Goal: Contribute content: Add original content to the website for others to see

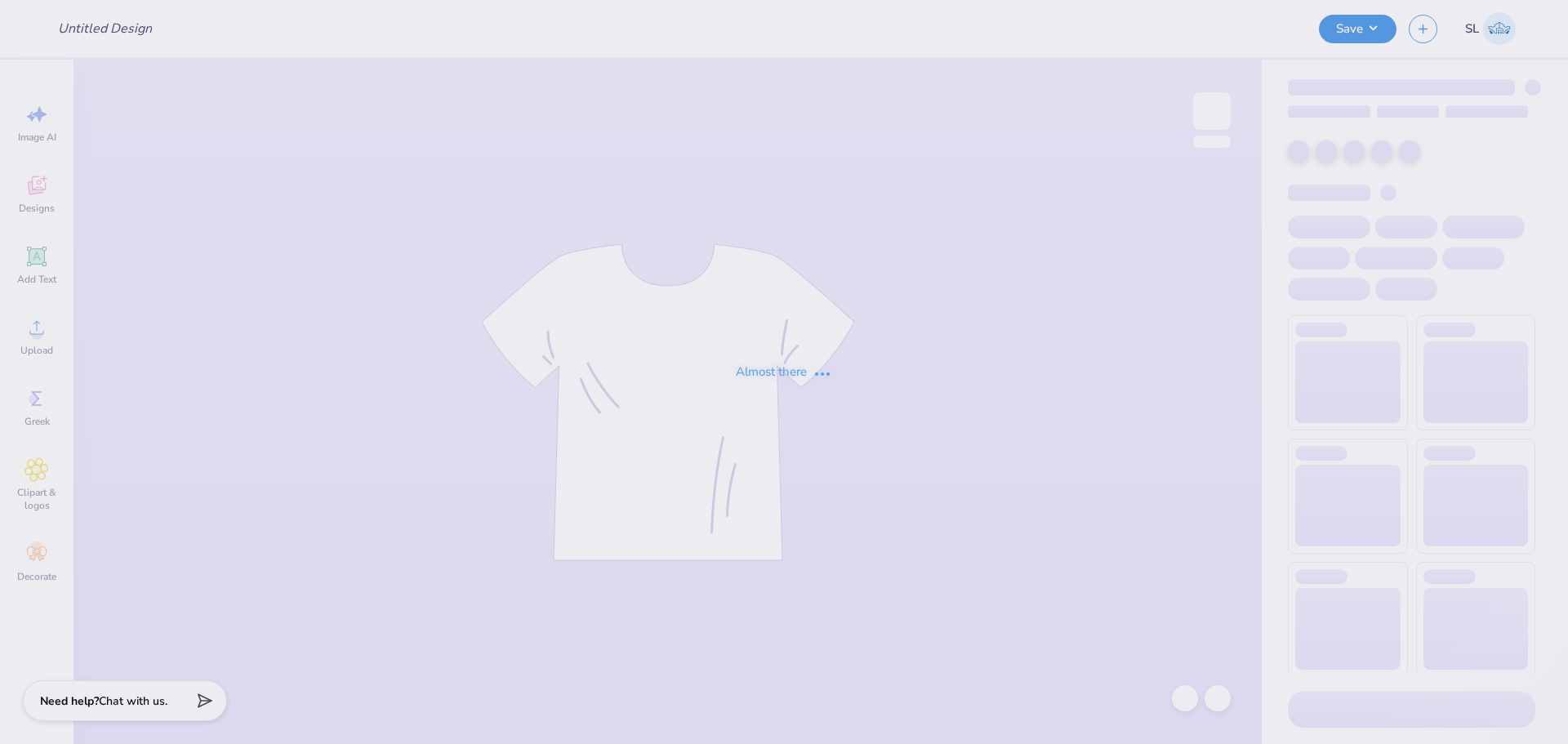
type input "Research Lab shirts"
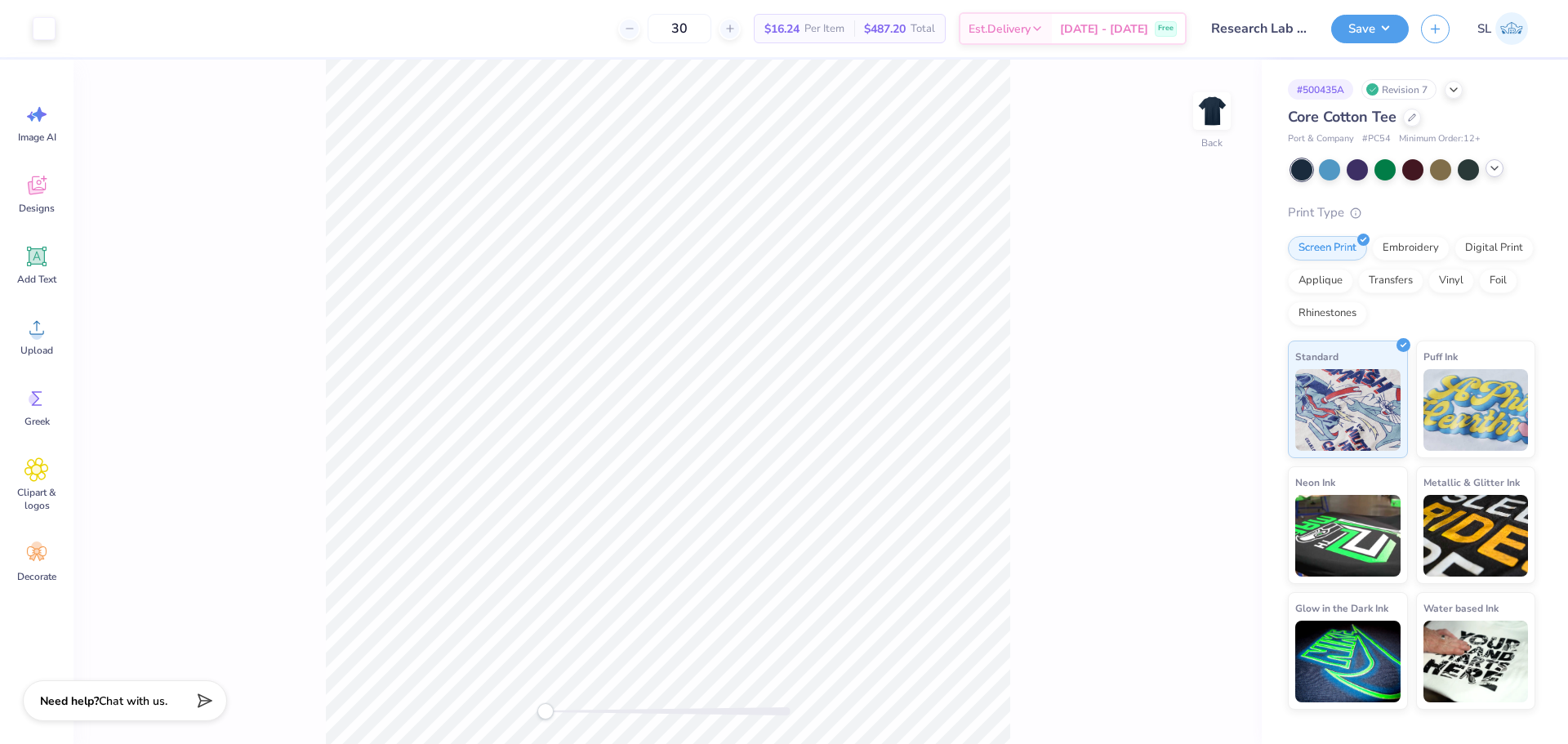
click at [1500, 169] on icon at bounding box center [1494, 168] width 13 height 13
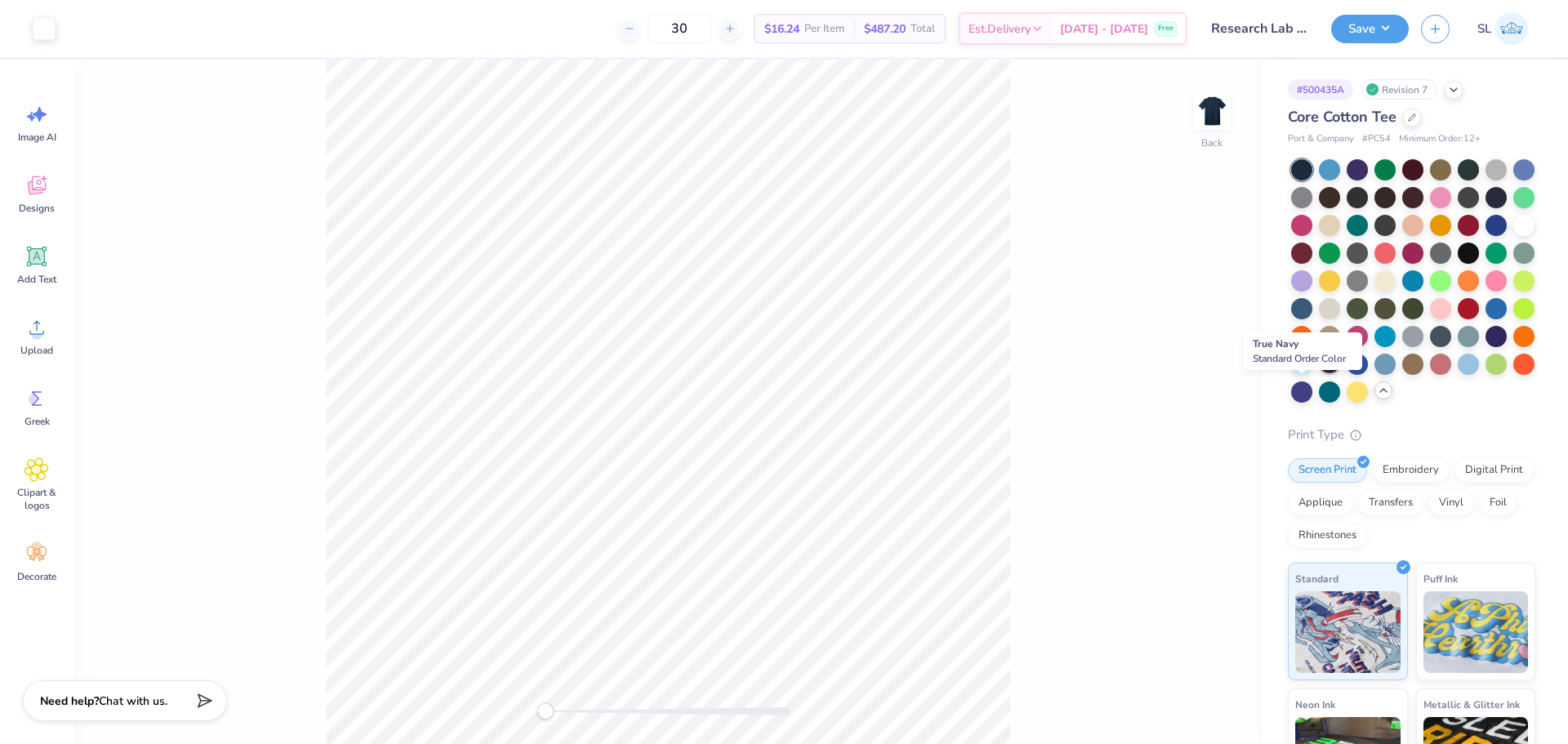
click at [1319, 373] on div at bounding box center [1330, 363] width 21 height 21
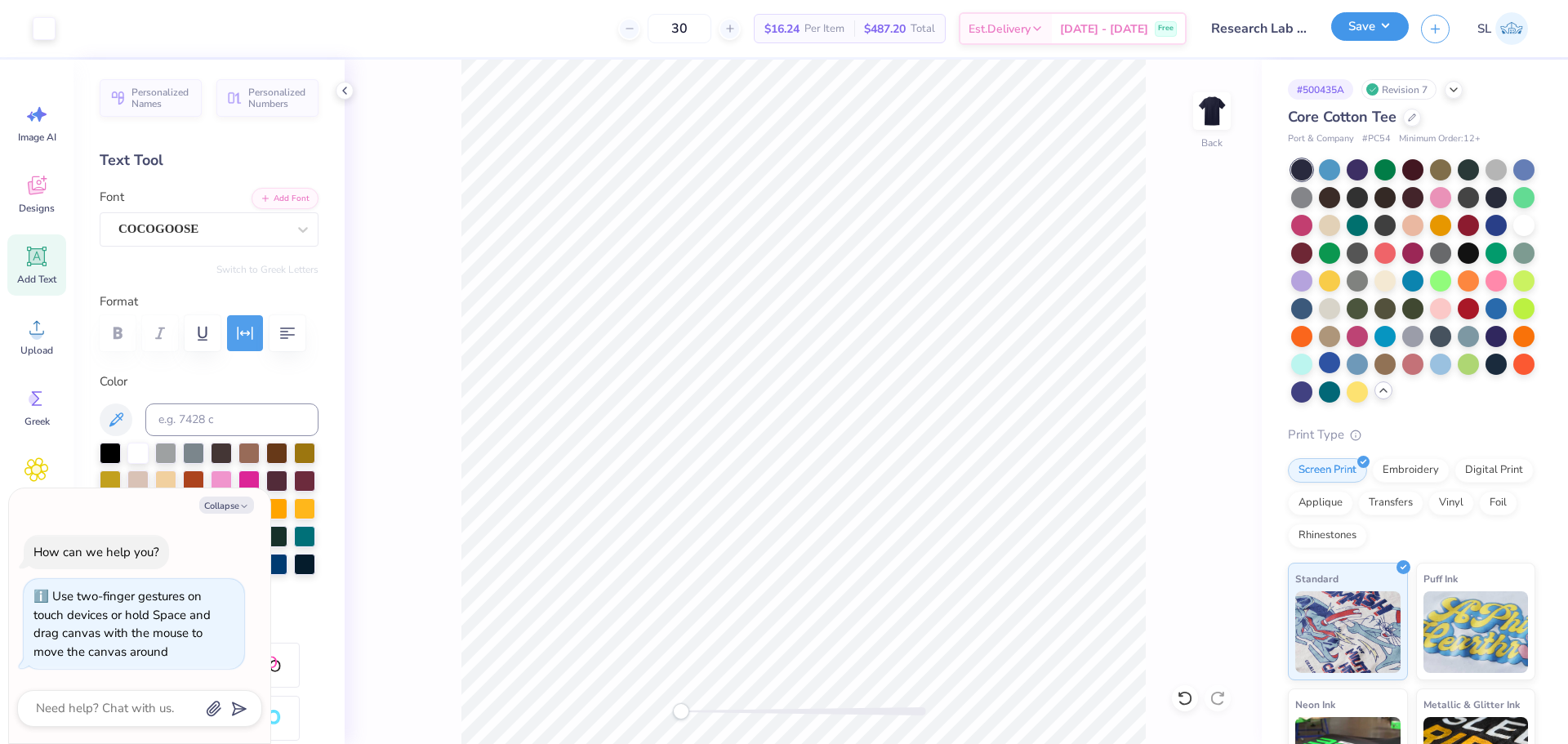
click at [1392, 27] on button "Save" at bounding box center [1370, 26] width 78 height 29
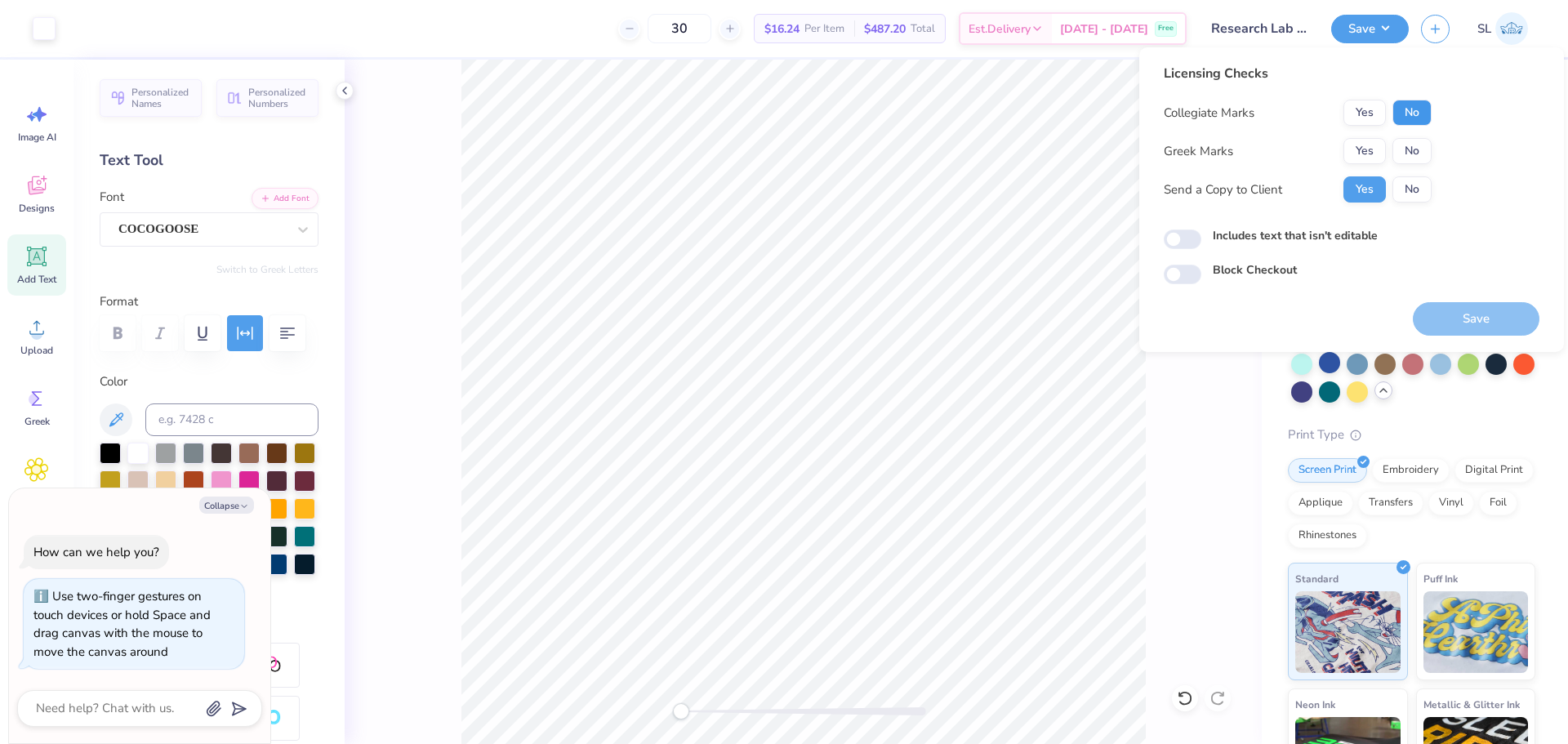
click at [1413, 114] on button "No" at bounding box center [1411, 113] width 39 height 26
click at [1422, 148] on button "No" at bounding box center [1411, 152] width 39 height 26
click at [1466, 317] on button "Save" at bounding box center [1476, 319] width 126 height 33
type textarea "x"
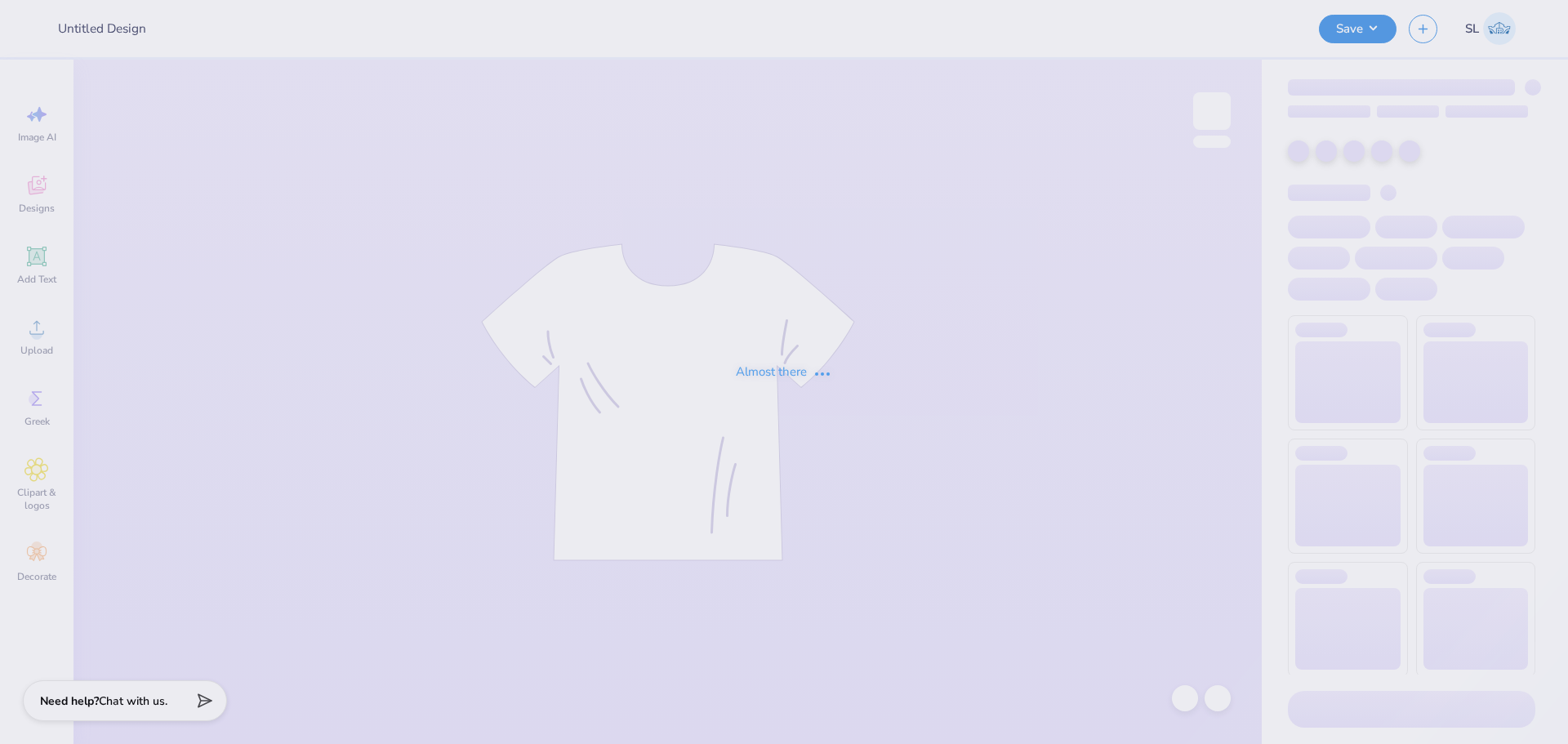
type input "Research Lab shirts"
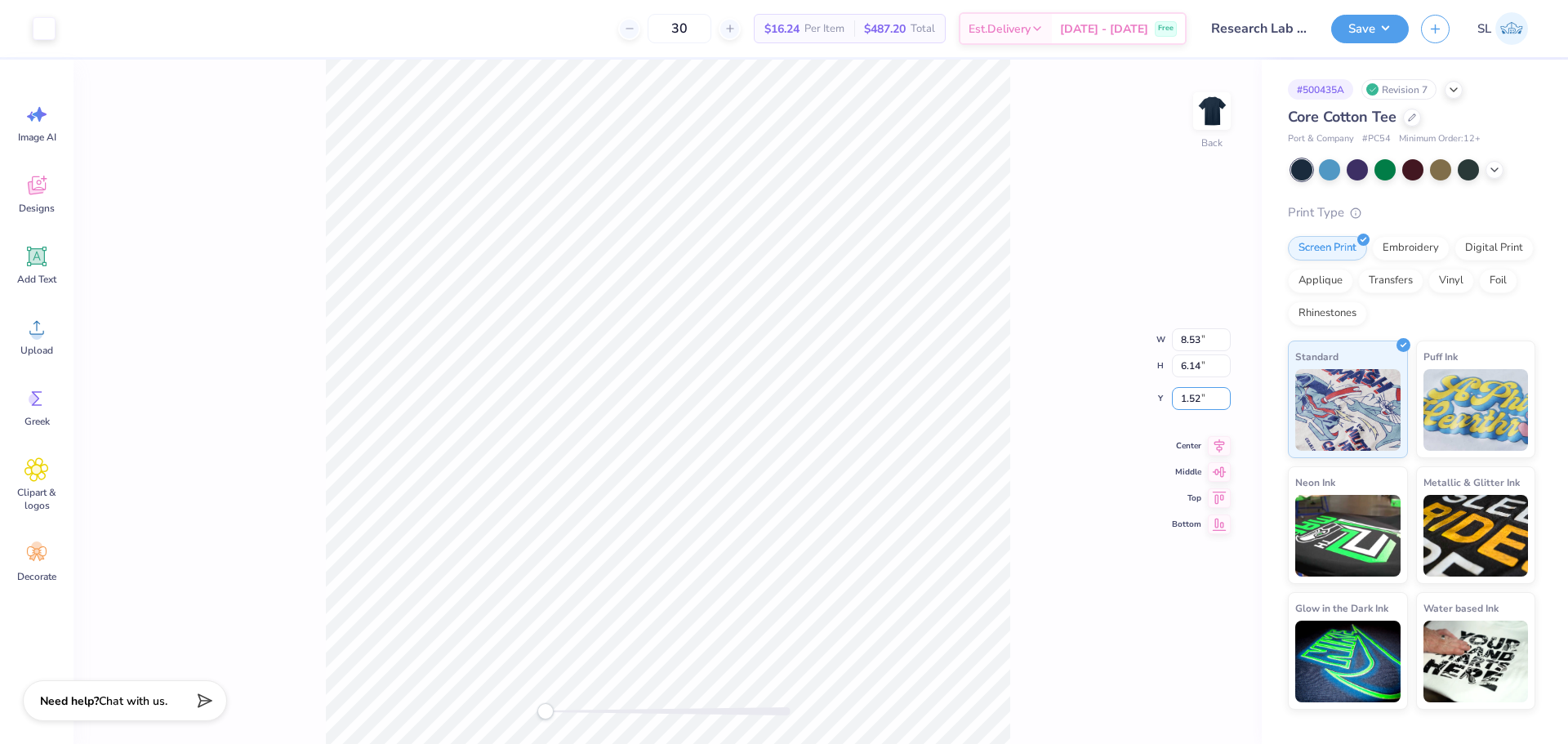
drag, startPoint x: 1211, startPoint y: 397, endPoint x: 1128, endPoint y: 402, distance: 83.2
click at [1128, 402] on div "Back W 8.53 8.53 " H 6.14 6.14 " Y 1.52 1.52 " Center Middle Top Bottom" at bounding box center [667, 401] width 1188 height 684
drag, startPoint x: 1211, startPoint y: 394, endPoint x: 1171, endPoint y: 398, distance: 40.2
click at [1171, 398] on div "Back W 8.53 8.53 " H 6.14 6.14 " Y 1.52 1.52 " Center Middle Top Bottom" at bounding box center [667, 401] width 1188 height 684
click at [1221, 394] on input "1.53" at bounding box center [1201, 399] width 59 height 23
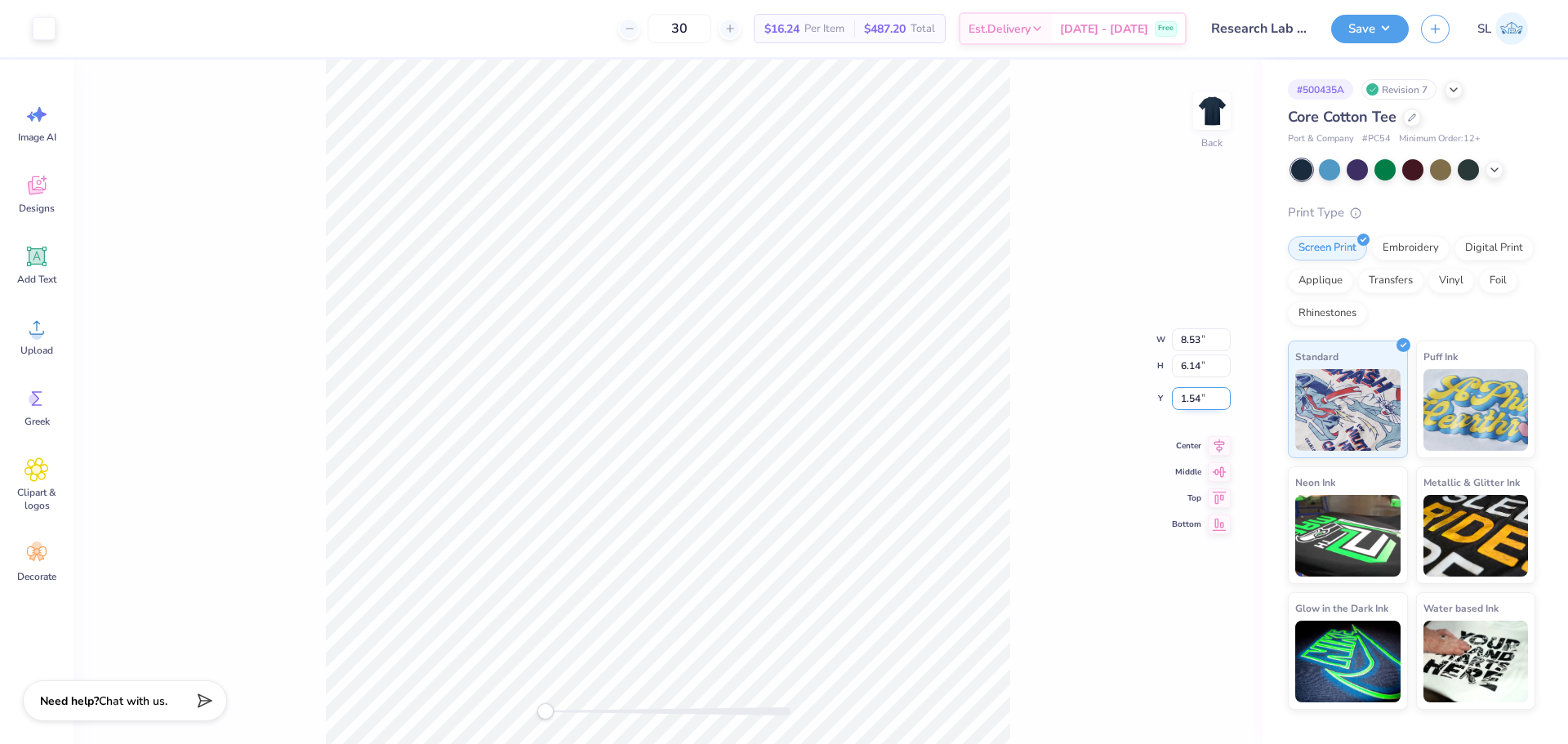
click at [1221, 394] on input "1.54" at bounding box center [1201, 399] width 59 height 23
click at [1221, 394] on input "1.55" at bounding box center [1201, 399] width 59 height 23
type input "3.00"
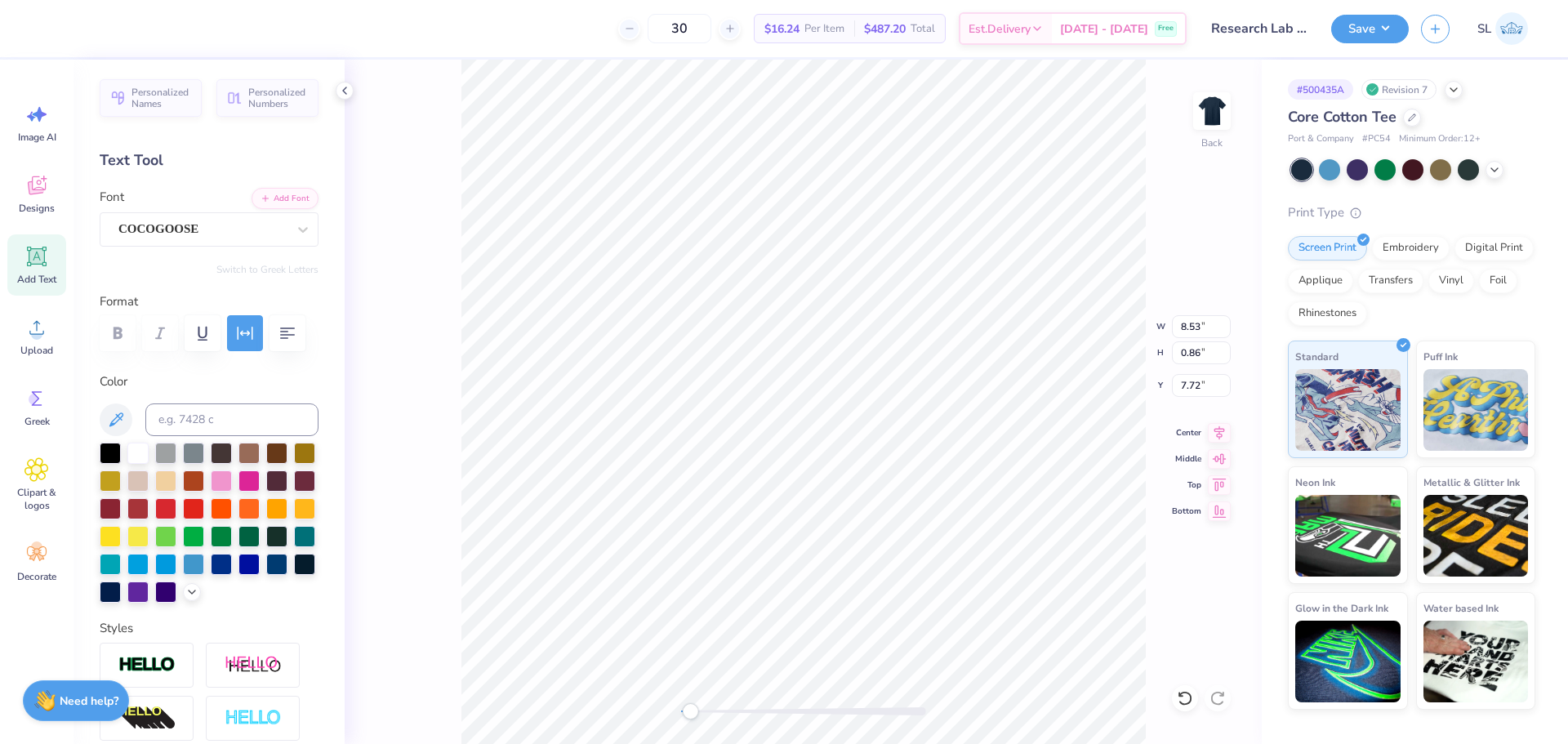
type input "4.27"
type input "4.41"
type input "3.00"
type input "8.53"
type input "0.86"
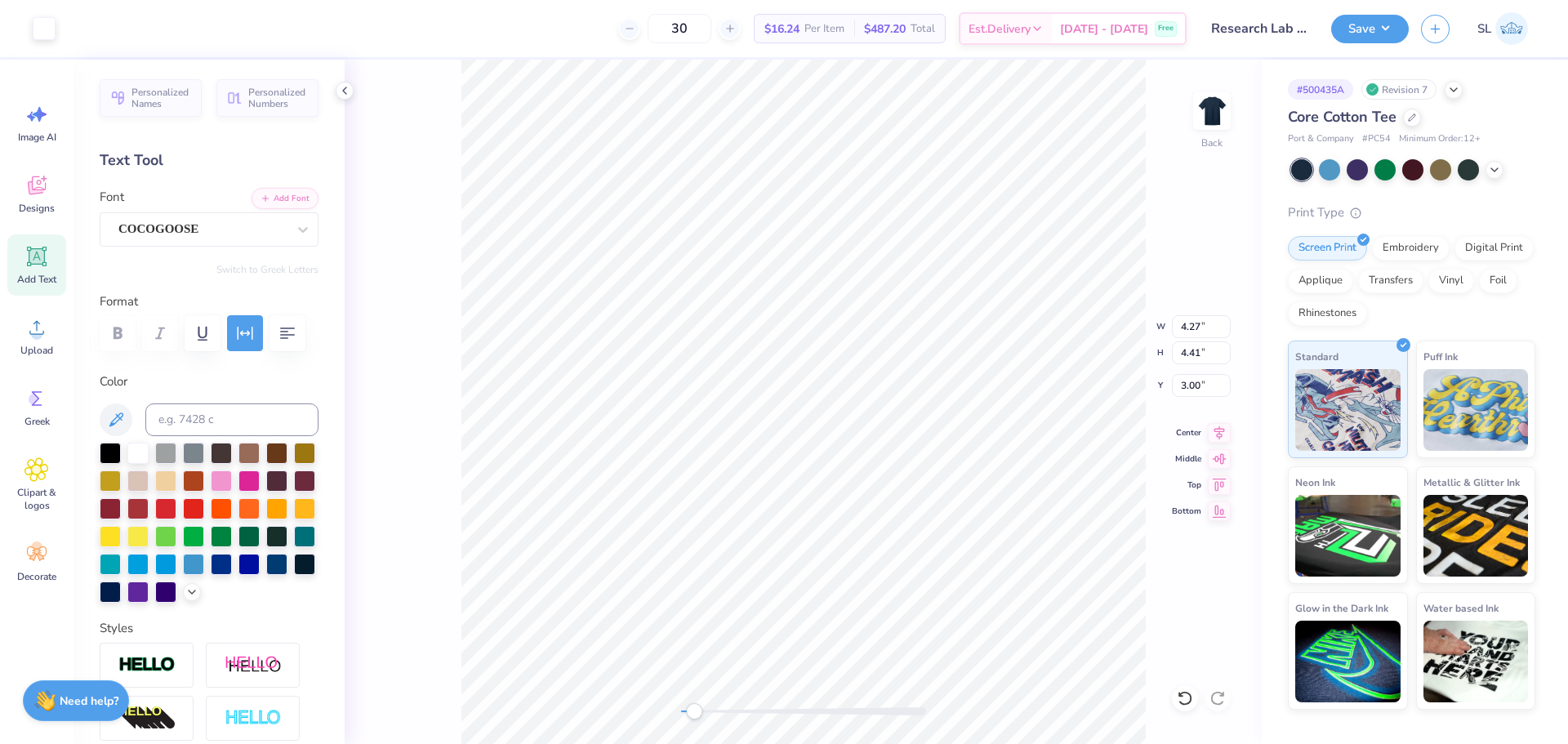
type input "7.72"
type input "4.27"
type input "4.41"
type input "3.00"
type input "8.53"
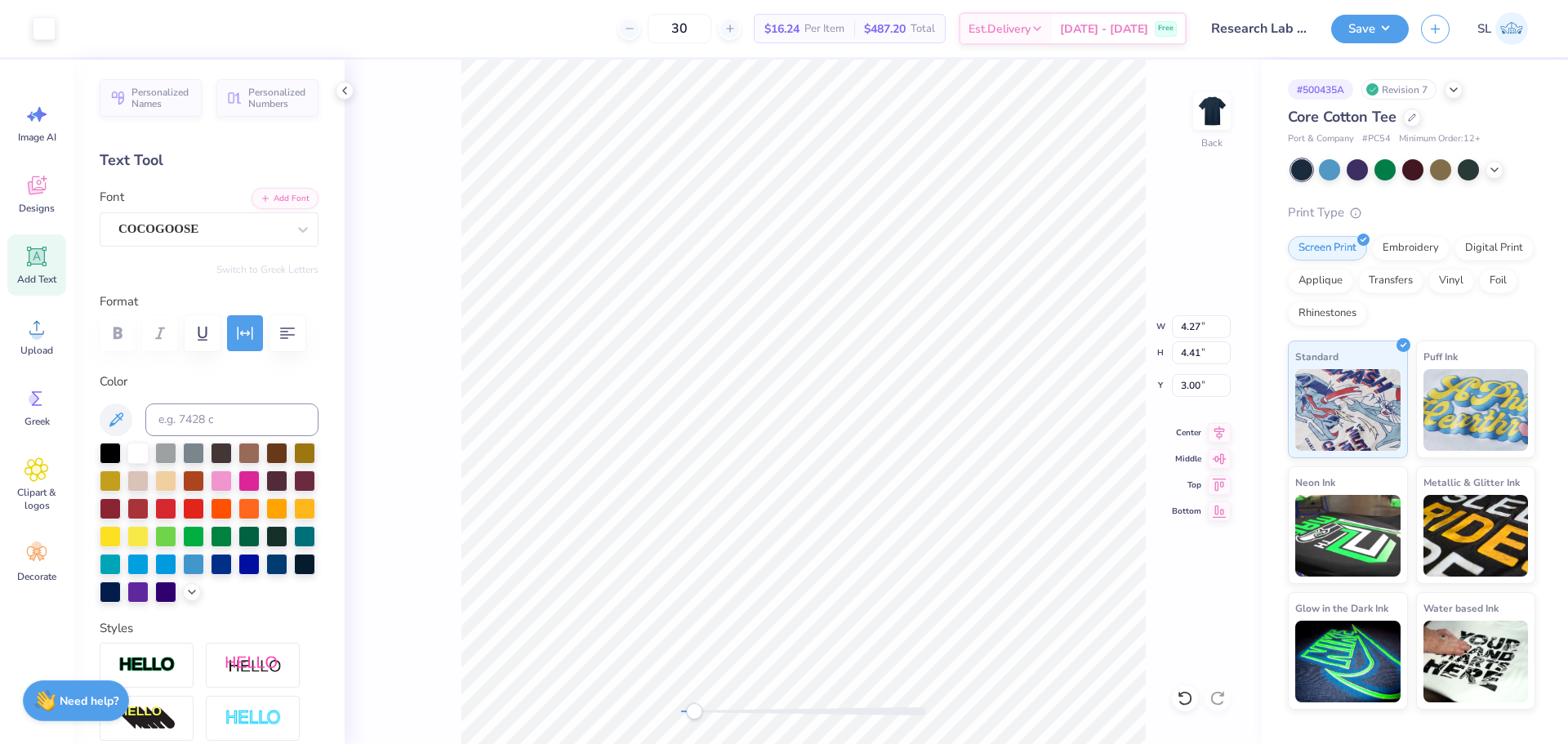
type input "0.86"
type input "7.72"
type input "4.27"
type input "4.41"
type input "3.00"
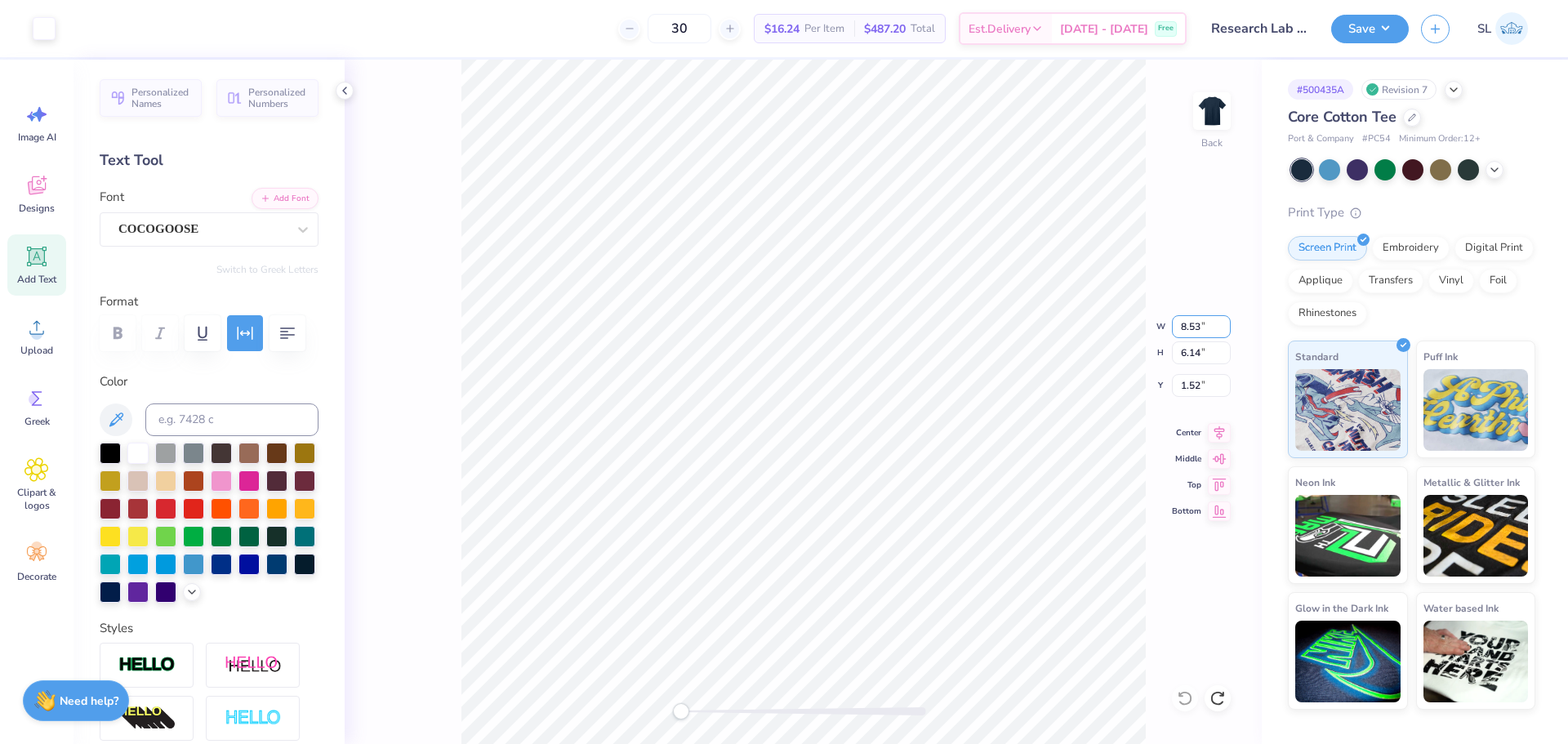
drag, startPoint x: 1209, startPoint y: 328, endPoint x: 1150, endPoint y: 333, distance: 59.2
click at [1150, 333] on div "Back W 8.53 8.53 " H 6.14 6.14 " Y 1.52 1.52 " Center Middle Top Bottom" at bounding box center [802, 401] width 917 height 684
click at [1205, 322] on input "8.53" at bounding box center [1201, 327] width 59 height 23
type input "8.00"
type input "5.76"
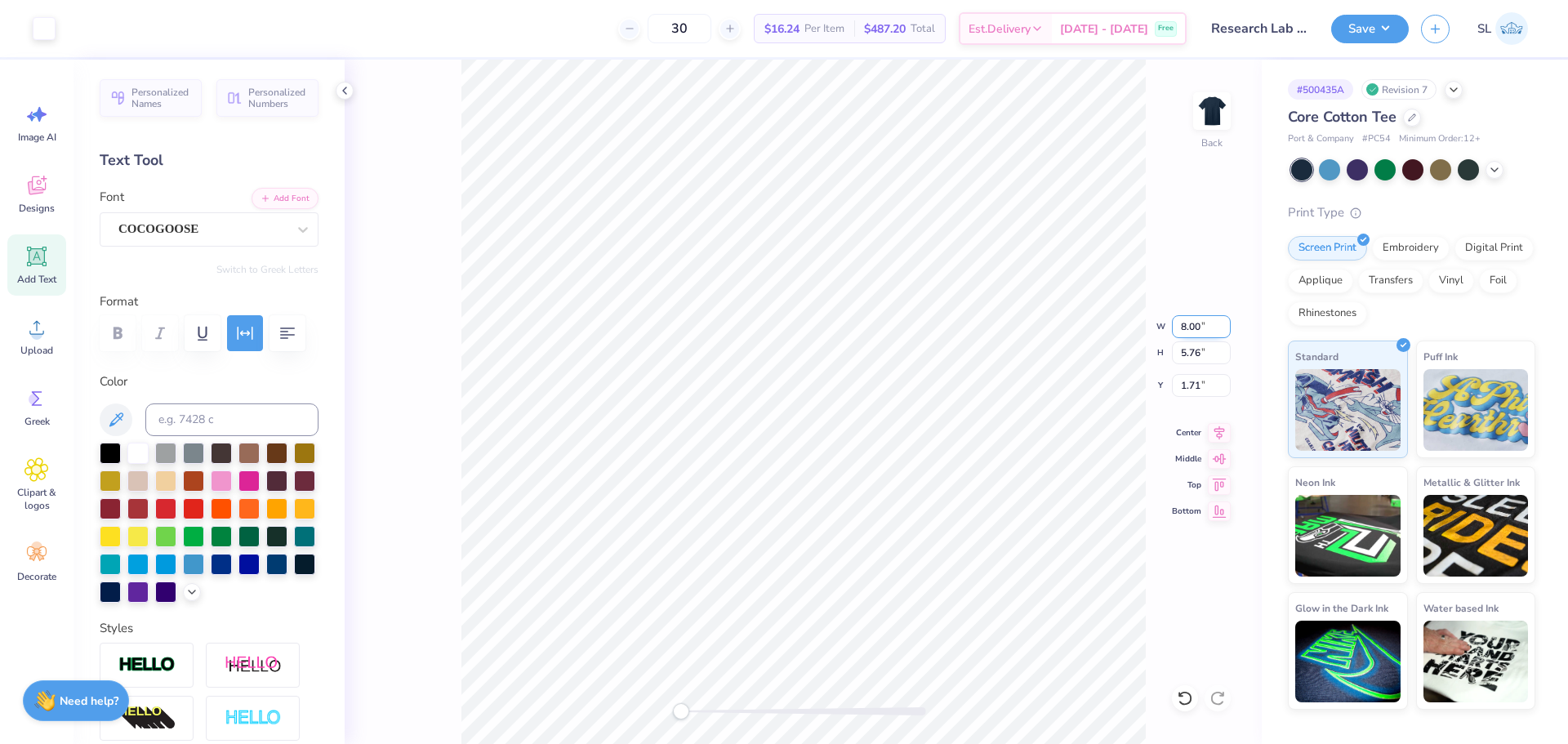
type input "1.71"
click at [1204, 386] on input "1.71" at bounding box center [1201, 386] width 59 height 23
type input "3.00"
click at [1387, 30] on button "Save" at bounding box center [1370, 26] width 78 height 29
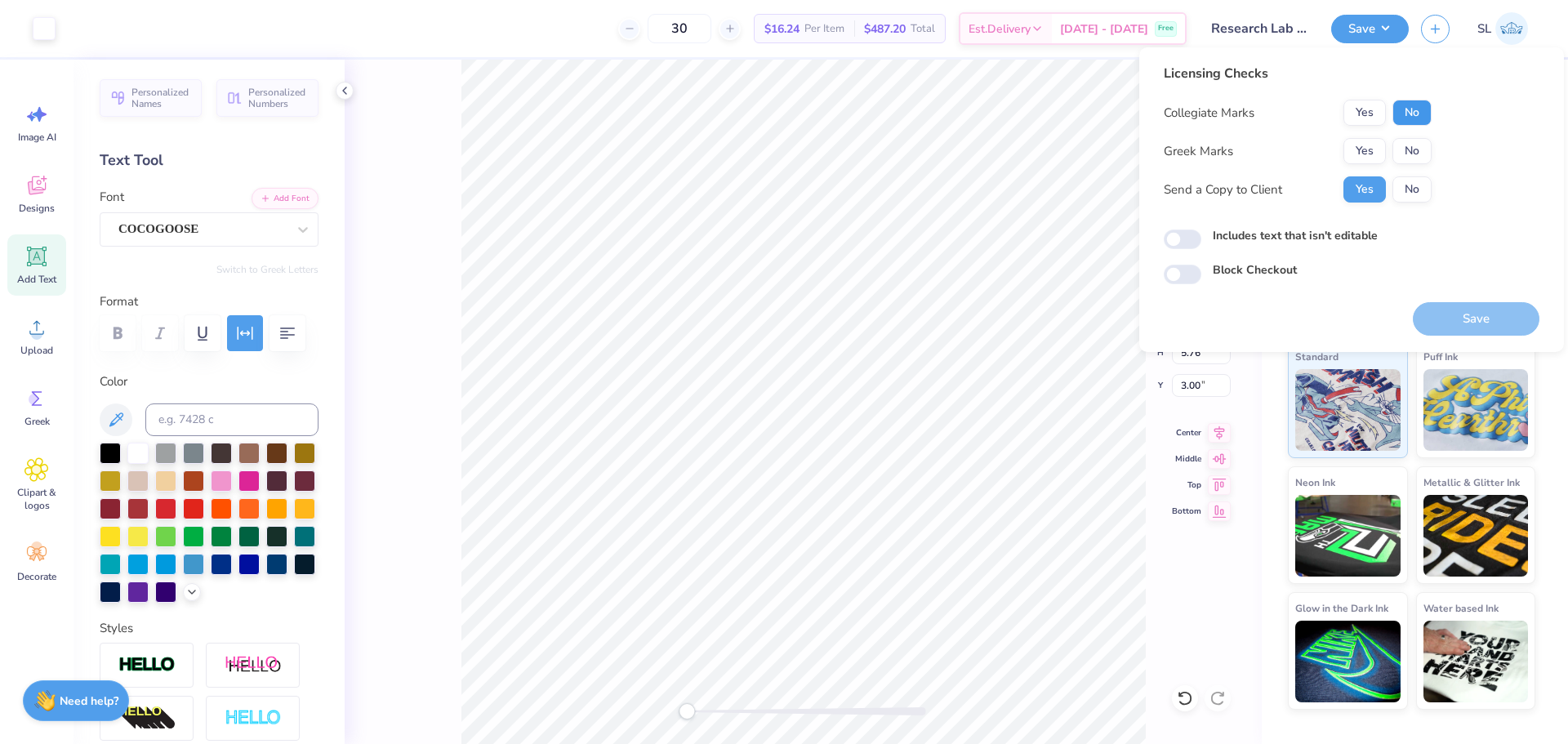
click at [1402, 109] on button "No" at bounding box center [1411, 113] width 39 height 26
click at [1404, 152] on button "No" at bounding box center [1411, 152] width 39 height 26
click at [1452, 317] on button "Save" at bounding box center [1476, 319] width 126 height 33
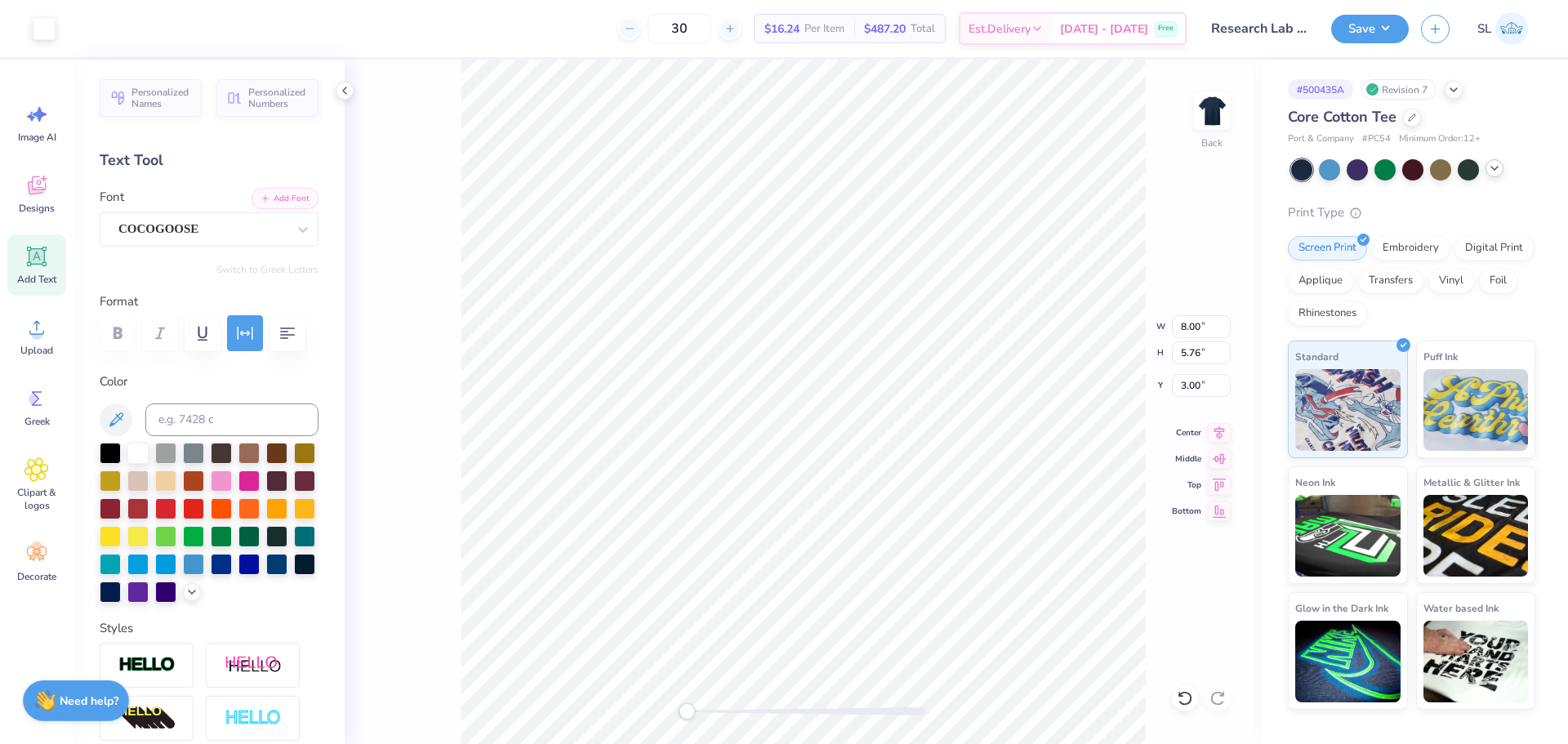
click at [1496, 171] on icon at bounding box center [1494, 168] width 13 height 13
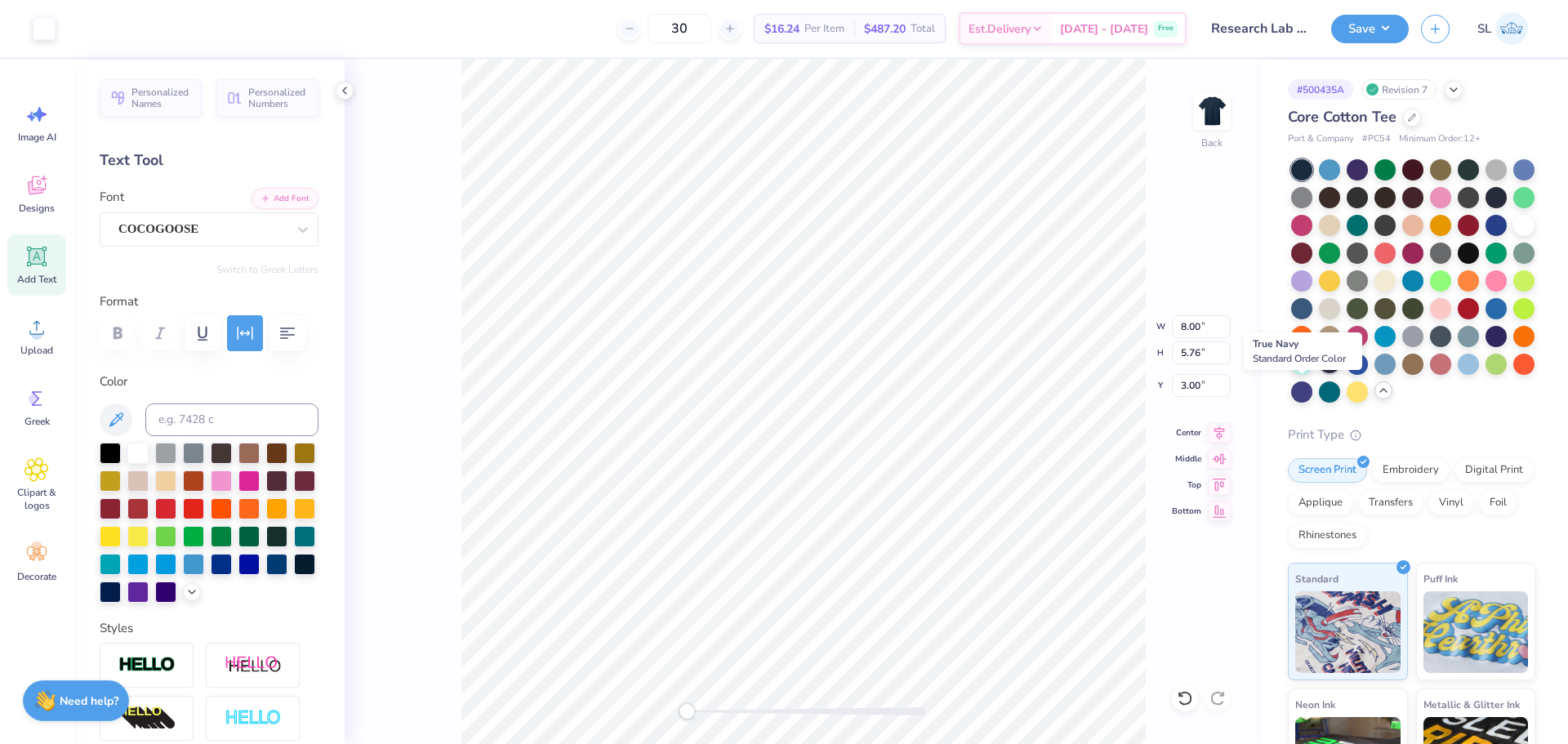
click at [1319, 373] on div at bounding box center [1330, 363] width 21 height 21
click at [1388, 22] on button "Save" at bounding box center [1370, 26] width 78 height 29
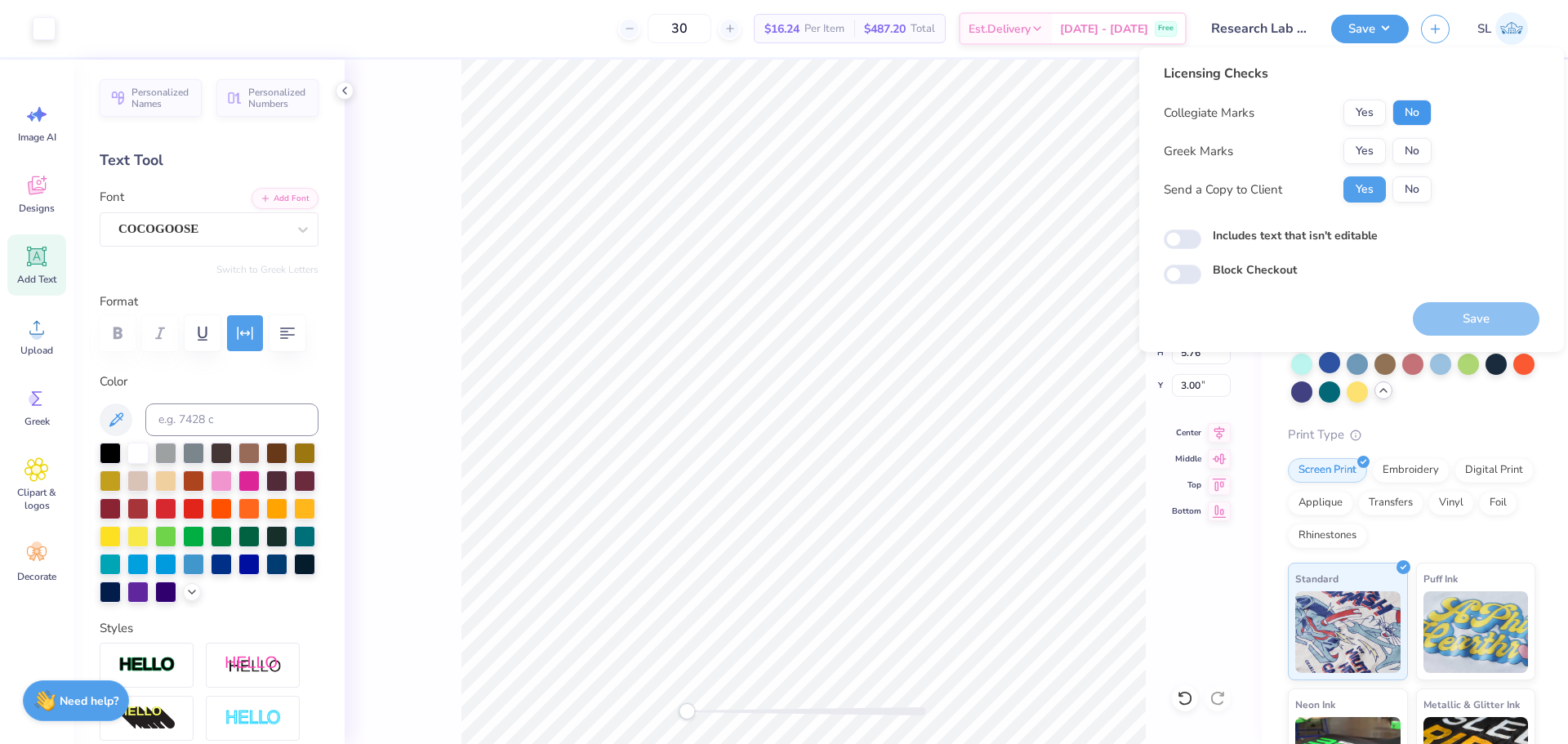
click at [1422, 110] on button "No" at bounding box center [1411, 113] width 39 height 26
click at [1409, 160] on button "No" at bounding box center [1411, 152] width 39 height 26
click at [1479, 305] on button "Save" at bounding box center [1476, 319] width 126 height 33
checkbox input "true"
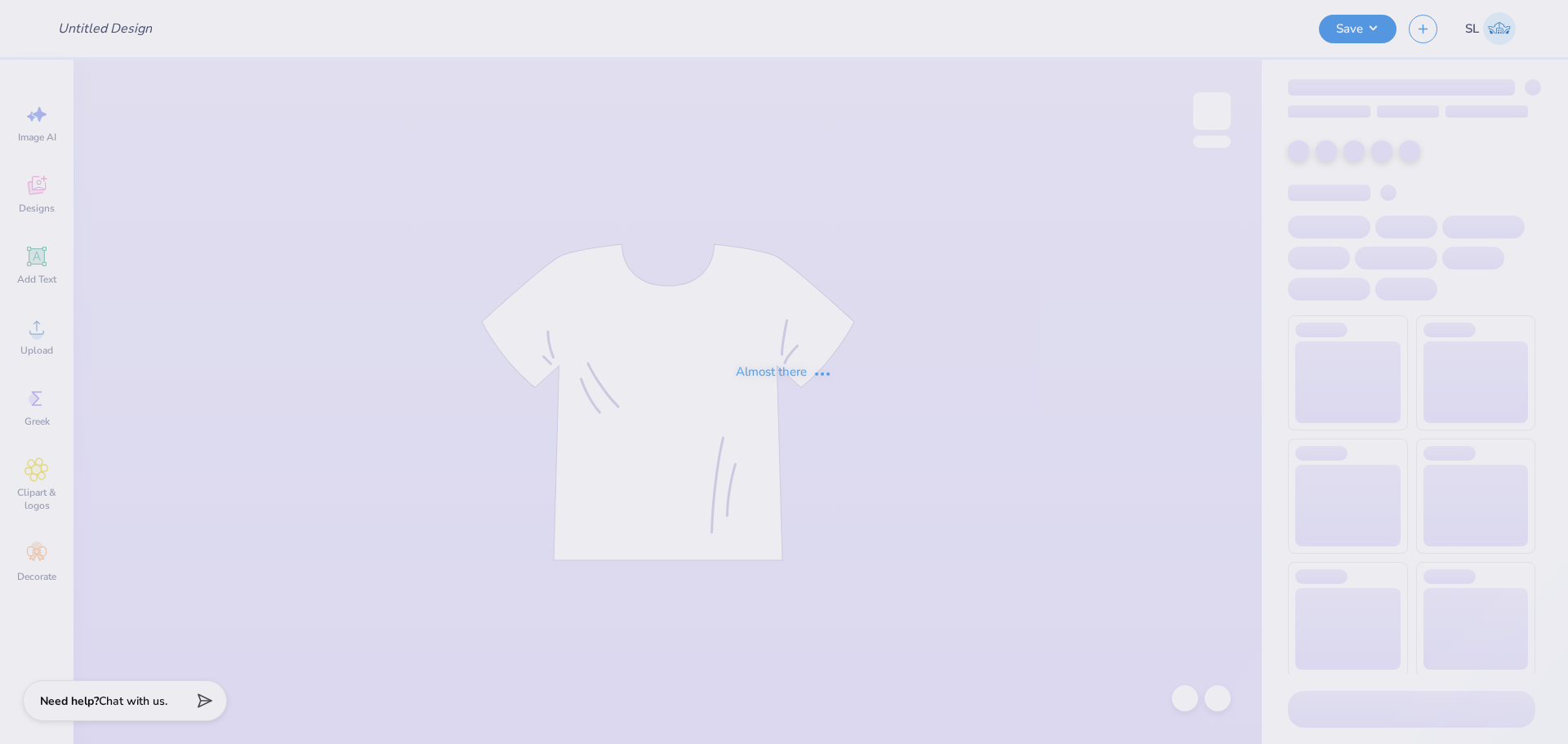
type input "The University of Texas at Austin : Graysen Baxter"
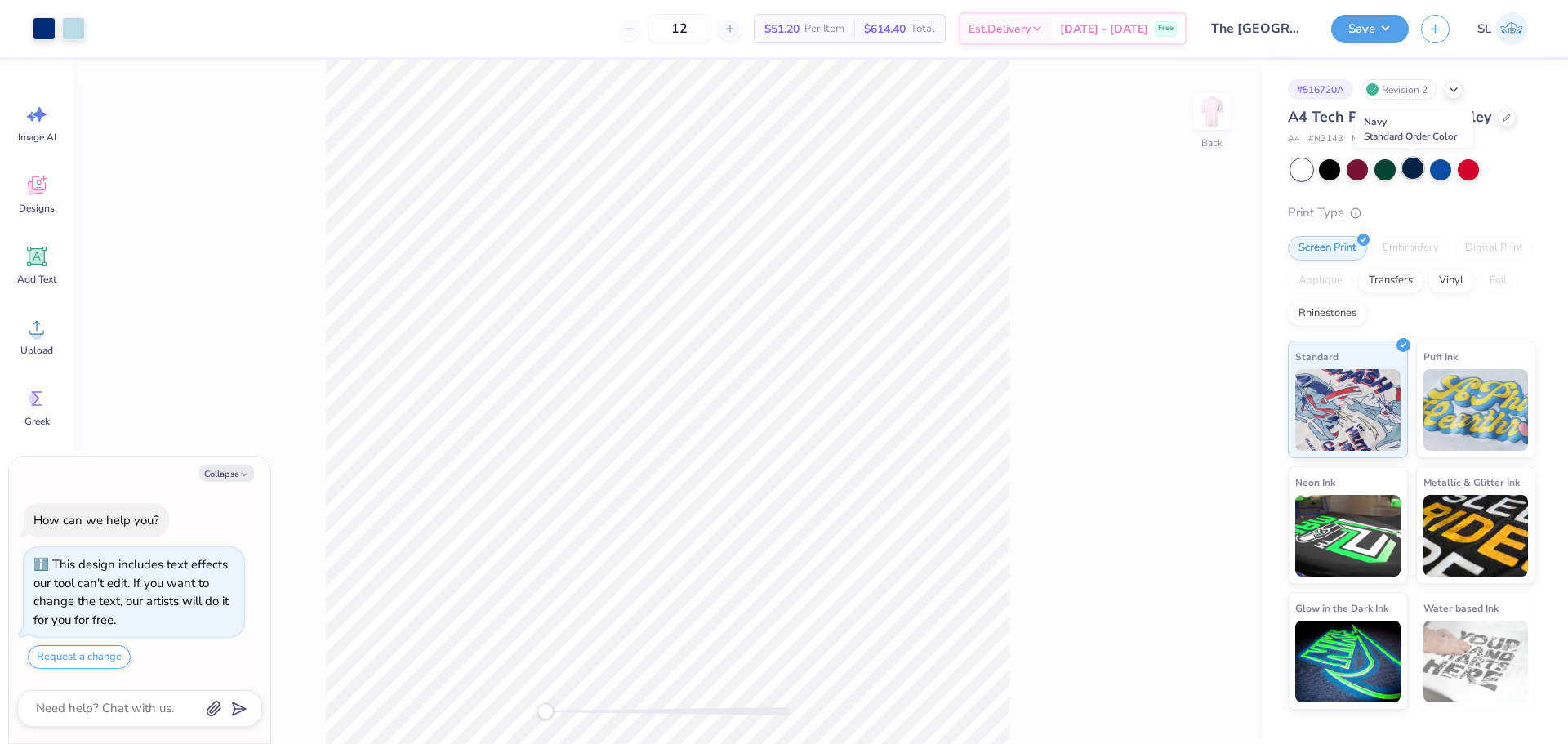
click at [1417, 171] on div at bounding box center [1413, 168] width 21 height 21
type textarea "x"
